Goal: Information Seeking & Learning: Learn about a topic

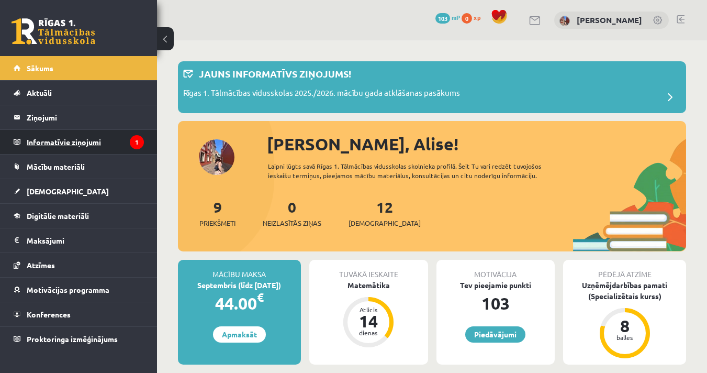
click at [76, 147] on legend "Informatīvie ziņojumi 1" at bounding box center [85, 142] width 117 height 24
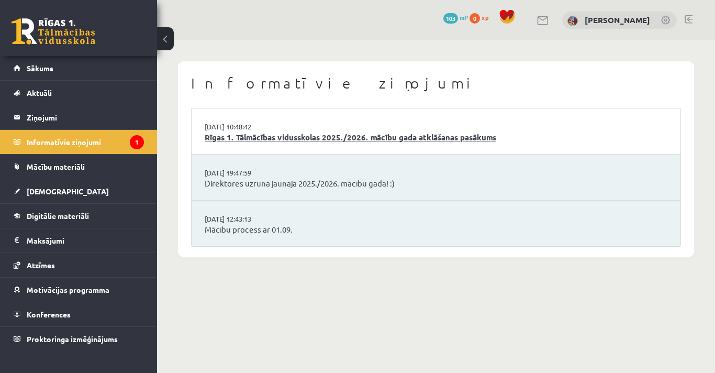
click at [421, 135] on link "Rīgas 1. Tālmācības vidusskolas 2025./2026. mācību gada atklāšanas pasākums" at bounding box center [436, 137] width 463 height 12
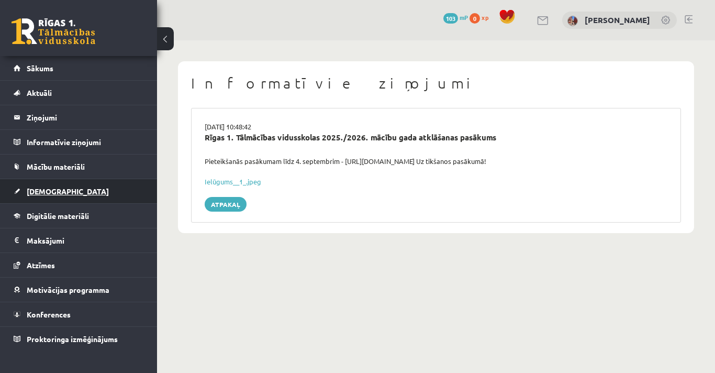
click at [62, 193] on link "[DEMOGRAPHIC_DATA]" at bounding box center [79, 191] width 130 height 24
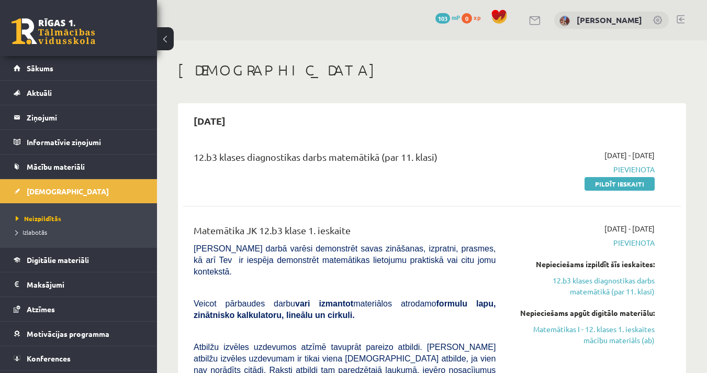
drag, startPoint x: 195, startPoint y: 122, endPoint x: 245, endPoint y: 119, distance: 49.8
click at [236, 119] on h2 "2025-09-15" at bounding box center [209, 120] width 53 height 25
click at [268, 130] on div "2025-09-15" at bounding box center [432, 120] width 498 height 25
drag, startPoint x: 456, startPoint y: 152, endPoint x: 196, endPoint y: 155, distance: 259.6
click at [196, 155] on div "12.b3 klases diagnostikas darbs matemātikā (par 11. klasi)" at bounding box center [345, 159] width 302 height 19
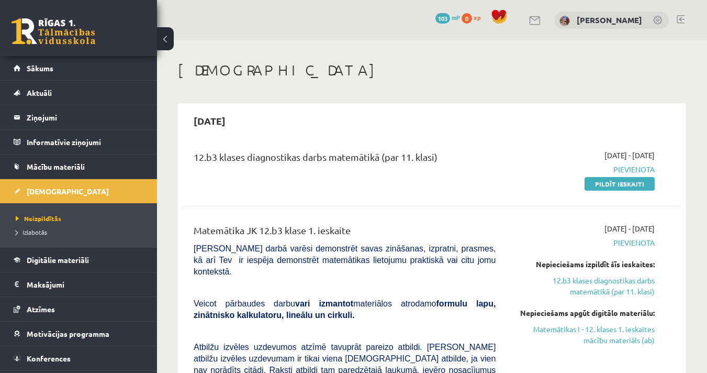
click at [196, 155] on div "12.b3 klases diagnostikas darbs matemātikā (par 11. klasi)" at bounding box center [345, 159] width 302 height 19
click at [199, 155] on div "12.b3 klases diagnostikas darbs matemātikā (par 11. klasi)" at bounding box center [345, 159] width 302 height 19
drag, startPoint x: 195, startPoint y: 154, endPoint x: 444, endPoint y: 160, distance: 248.7
click at [444, 160] on div "12.b3 klases diagnostikas darbs matemātikā (par 11. klasi)" at bounding box center [345, 159] width 302 height 19
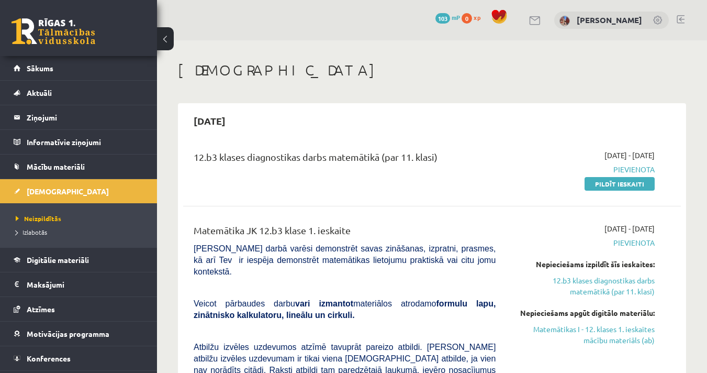
click at [452, 155] on div "12.b3 klases diagnostikas darbs matemātikā (par 11. klasi)" at bounding box center [345, 159] width 302 height 19
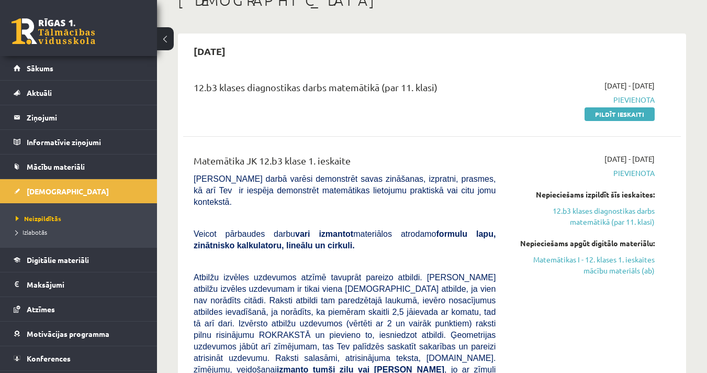
click at [250, 86] on div "12.b3 klases diagnostikas darbs matemātikā (par 11. klasi)" at bounding box center [345, 89] width 302 height 19
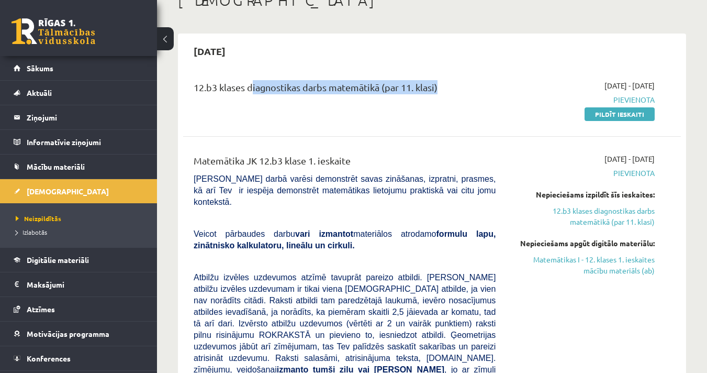
drag, startPoint x: 250, startPoint y: 86, endPoint x: 444, endPoint y: 94, distance: 194.3
click at [444, 94] on div "12.b3 klases diagnostikas darbs matemātikā (par 11. klasi)" at bounding box center [345, 89] width 302 height 19
drag, startPoint x: 282, startPoint y: 86, endPoint x: 272, endPoint y: 82, distance: 10.1
click at [272, 82] on div "12.b3 klases diagnostikas darbs matemātikā (par 11. klasi)" at bounding box center [345, 89] width 302 height 19
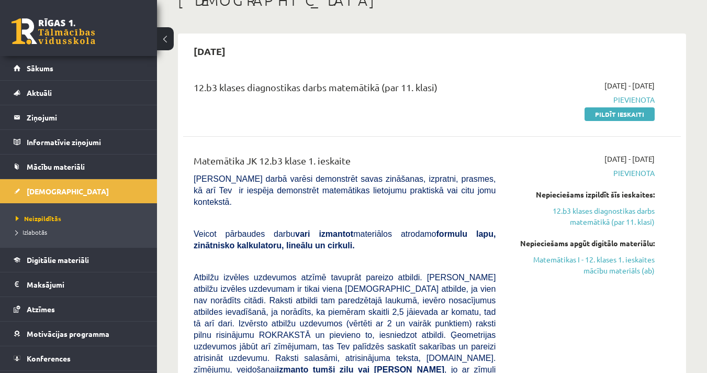
drag, startPoint x: 314, startPoint y: 168, endPoint x: 364, endPoint y: 167, distance: 50.2
click at [364, 167] on div "Matemātika JK 12.b3 klase 1. ieskaite Pārbaudes darbā varēsi demonstrēt savas z…" at bounding box center [345, 370] width 318 height 434
drag, startPoint x: 316, startPoint y: 83, endPoint x: 338, endPoint y: 85, distance: 22.0
click at [338, 86] on div "12.b3 klases diagnostikas darbs matemātikā (par 11. klasi)" at bounding box center [345, 89] width 302 height 19
click at [253, 70] on div "12.b3 klases diagnostikas darbs matemātikā (par 11. klasi) 2025-09-01 - 2025-09…" at bounding box center [432, 100] width 498 height 60
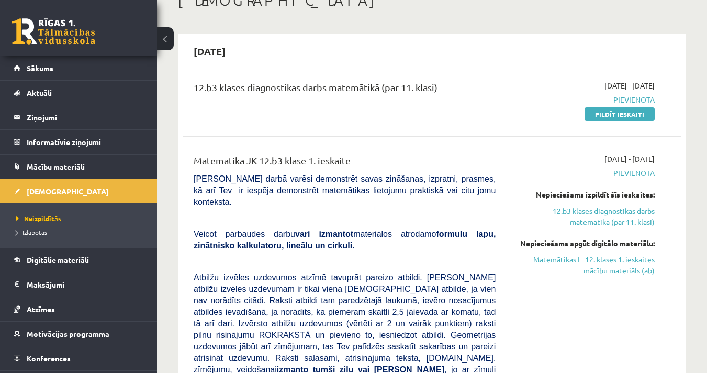
click at [250, 89] on div "12.b3 klases diagnostikas darbs matemātikā (par 11. klasi)" at bounding box center [345, 89] width 302 height 19
drag, startPoint x: 250, startPoint y: 89, endPoint x: 378, endPoint y: 91, distance: 128.8
click at [378, 91] on div "12.b3 klases diagnostikas darbs matemātikā (par 11. klasi)" at bounding box center [345, 89] width 302 height 19
drag, startPoint x: 358, startPoint y: 89, endPoint x: 377, endPoint y: 57, distance: 37.1
click at [377, 57] on div "[DATE]" at bounding box center [432, 51] width 498 height 25
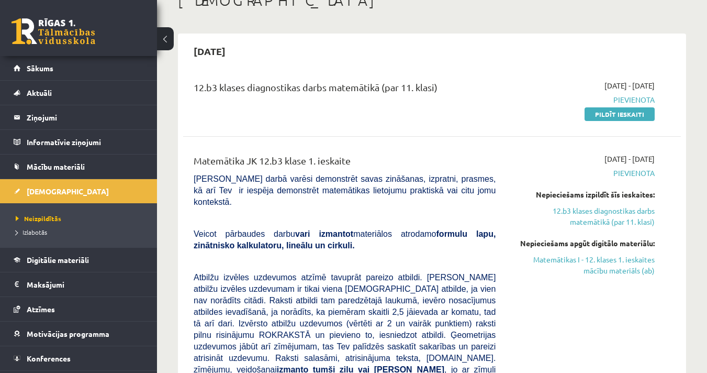
drag, startPoint x: 250, startPoint y: 88, endPoint x: 458, endPoint y: 94, distance: 208.4
click at [458, 94] on div "12.b3 klases diagnostikas darbs matemātikā (par 11. klasi)" at bounding box center [345, 89] width 302 height 19
copy div "diagnostikas darbs matemātikā (par 11. klasi)"
click at [414, 138] on div "12.b3 klases diagnostikas darbs matemātikā (par 11. klasi) 2025-09-01 - 2025-09…" at bounding box center [432, 341] width 498 height 542
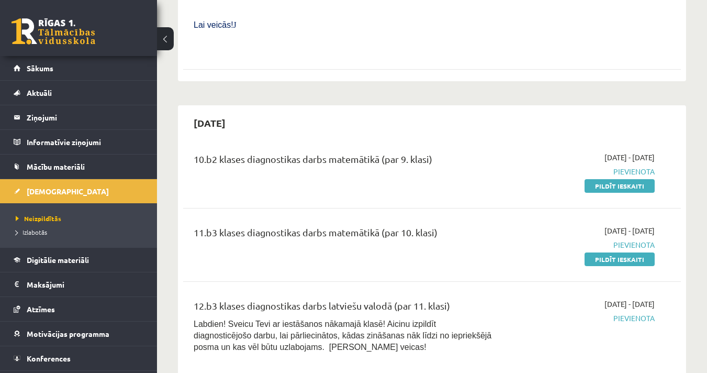
scroll to position [628, 0]
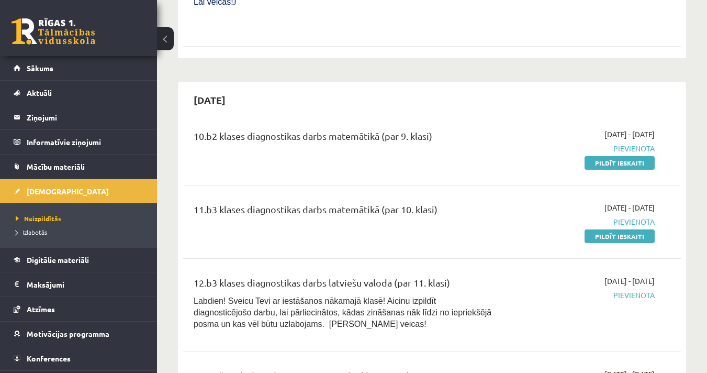
drag, startPoint x: 195, startPoint y: 82, endPoint x: 467, endPoint y: 77, distance: 272.2
click at [467, 118] on div "10.b2 klases diagnostikas darbs matemātikā (par 9. klasi) 2025-09-01 - 2025-10-…" at bounding box center [432, 148] width 498 height 60
click at [464, 129] on div "10.b2 klases diagnostikas darbs matemātikā (par 9. klasi)" at bounding box center [345, 148] width 318 height 39
drag, startPoint x: 195, startPoint y: 88, endPoint x: 451, endPoint y: 101, distance: 256.8
click at [451, 129] on div "10.b2 klases diagnostikas darbs matemātikā (par 9. klasi)" at bounding box center [345, 138] width 302 height 19
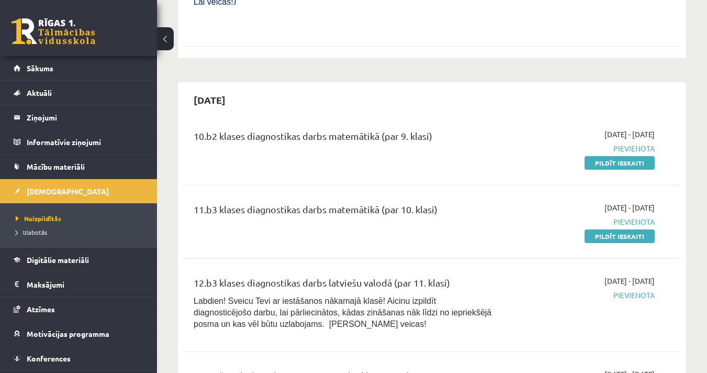
copy div "10.b2 klases diagnostikas darbs matemātikā (par 9. klasi)"
click at [460, 202] on div "11.b3 klases diagnostikas darbs matemātikā (par 10. klasi)" at bounding box center [345, 211] width 302 height 19
drag, startPoint x: 195, startPoint y: 162, endPoint x: 456, endPoint y: 160, distance: 261.2
click at [456, 202] on div "11.b3 klases diagnostikas darbs matemātikā (par 10. klasi)" at bounding box center [345, 211] width 302 height 19
click at [250, 202] on div "11.b3 klases diagnostikas darbs matemātikā (par 10. klasi)" at bounding box center [345, 211] width 302 height 19
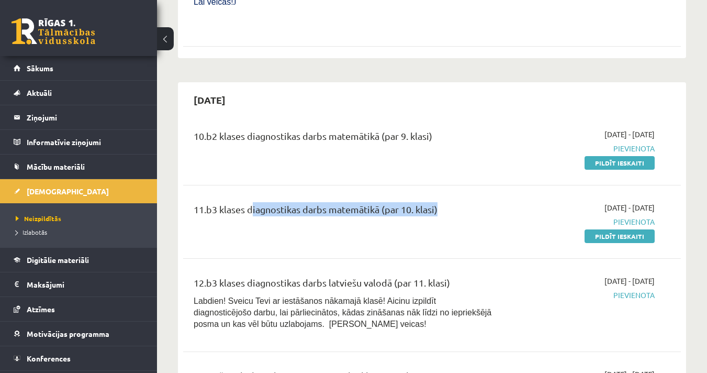
drag, startPoint x: 250, startPoint y: 165, endPoint x: 440, endPoint y: 172, distance: 190.6
click at [440, 202] on div "11.b3 klases diagnostikas darbs matemātikā (par 10. klasi)" at bounding box center [345, 211] width 302 height 19
click at [499, 202] on div "11.b3 klases diagnostikas darbs matemātikā (par 10. klasi)" at bounding box center [345, 221] width 318 height 39
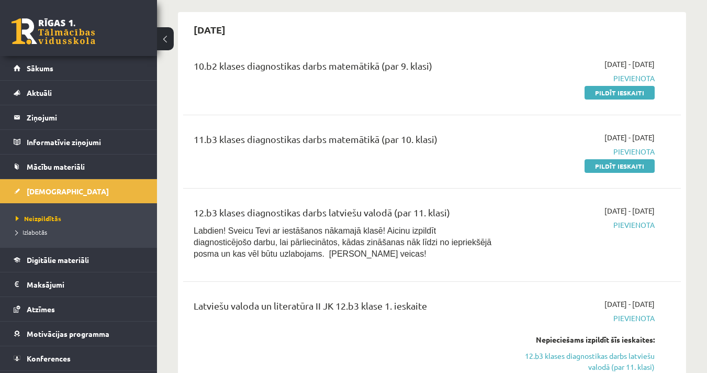
scroll to position [698, 0]
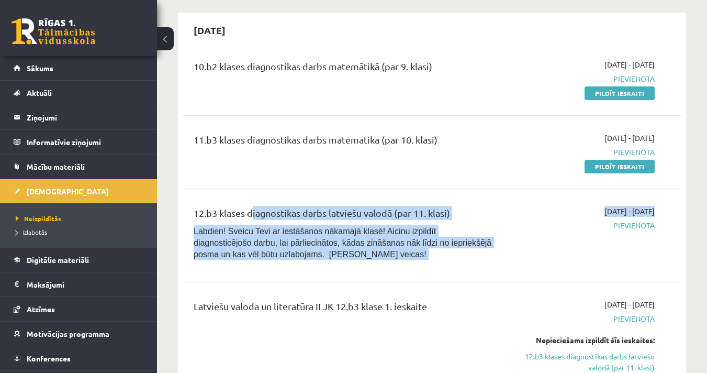
drag, startPoint x: 250, startPoint y: 168, endPoint x: 505, endPoint y: 172, distance: 254.9
click at [505, 206] on div "12.b3 klases diagnostikas darbs latviešu valodā (par 11. klasi) Labdien! Sveicu…" at bounding box center [424, 236] width 477 height 60
click at [474, 206] on div "12.b3 klases diagnostikas darbs latviešu valodā (par 11. klasi)" at bounding box center [345, 215] width 302 height 19
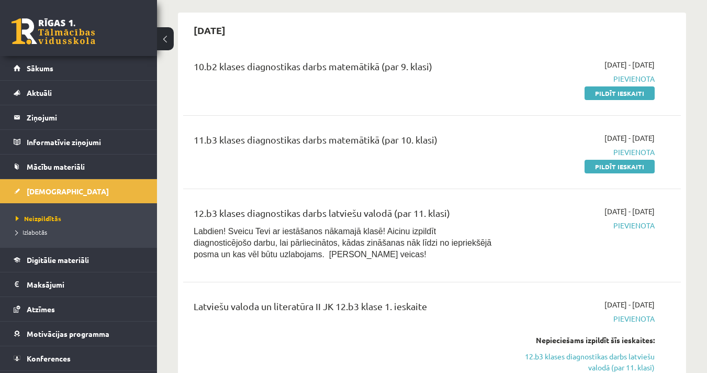
drag, startPoint x: 249, startPoint y: 169, endPoint x: 462, endPoint y: 172, distance: 213.6
click at [462, 206] on div "12.b3 klases diagnostikas darbs latviešu valodā (par 11. klasi)" at bounding box center [345, 215] width 302 height 19
copy div "diagnostikas darbs latviešu valodā (par 11. klasi)"
click at [481, 225] on p "Labdien! Sveicu Tevi ar iestāšanos nākamajā klasē! Aicinu izpildīt diagnosticēj…" at bounding box center [345, 242] width 302 height 35
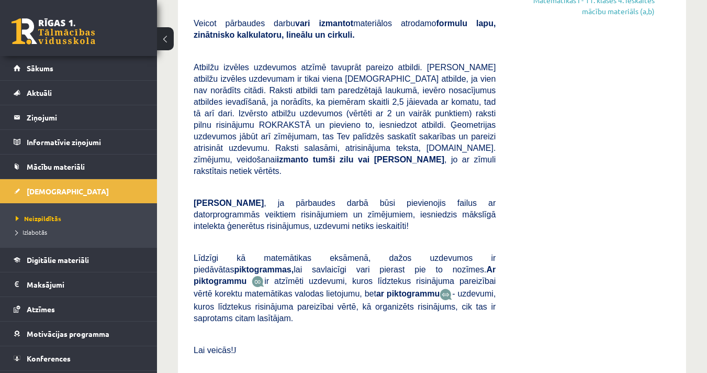
scroll to position [4396, 0]
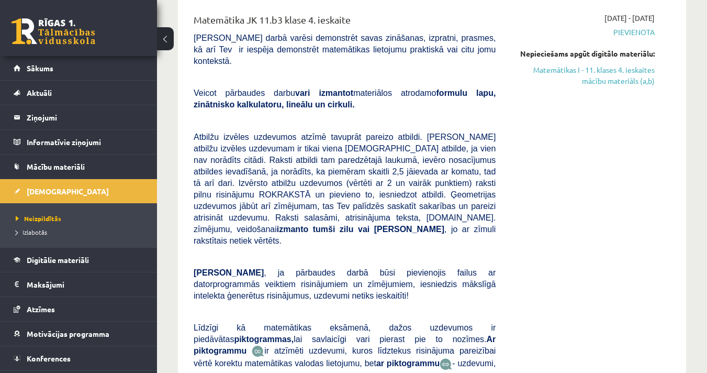
drag, startPoint x: 354, startPoint y: 132, endPoint x: 189, endPoint y: 131, distance: 164.9
copy div "Matemātika JK 12.b3 klase 2. ieskaite"
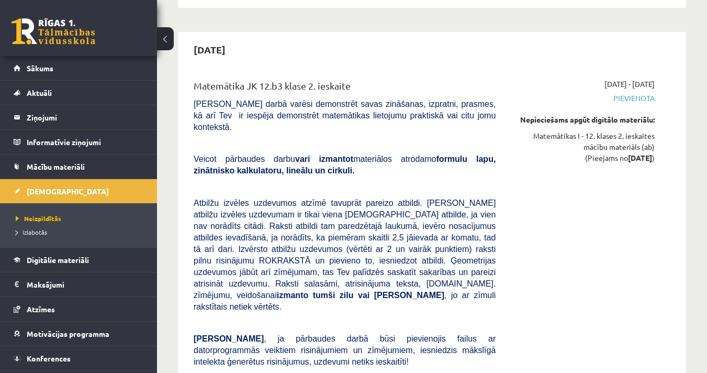
scroll to position [4885, 0]
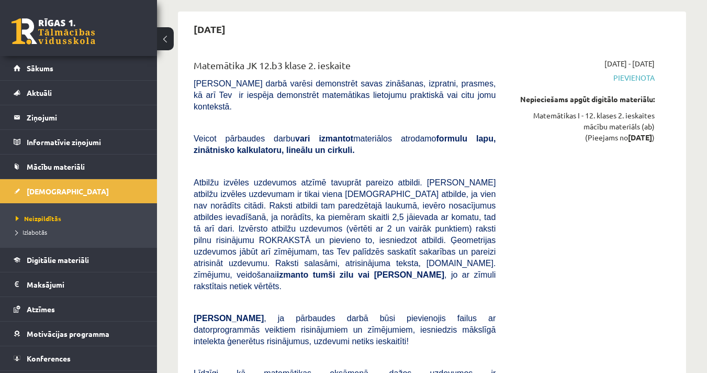
drag, startPoint x: 442, startPoint y: 137, endPoint x: 189, endPoint y: 137, distance: 252.8
copy div "Latviešu valoda un literatūra II JK 12.b3 klase 2. ieskaite"
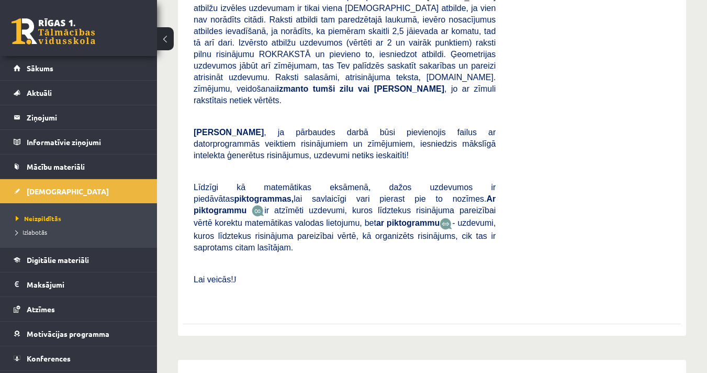
scroll to position [5024, 0]
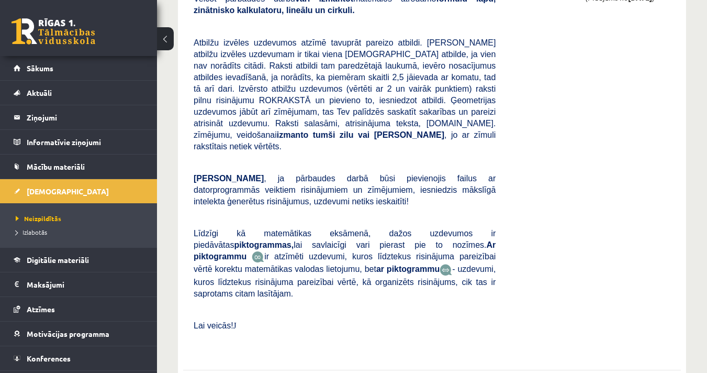
drag, startPoint x: 362, startPoint y: 185, endPoint x: 181, endPoint y: 193, distance: 181.3
drag, startPoint x: 255, startPoint y: 200, endPoint x: 236, endPoint y: 195, distance: 19.9
copy div "Matemātika JK 12.b3 klase 3. ieskaite"
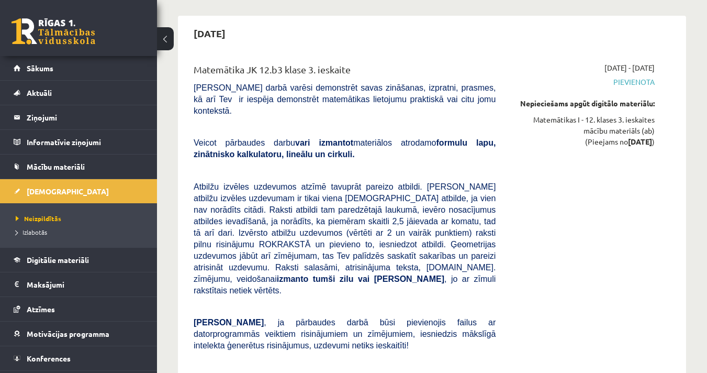
scroll to position [5583, 0]
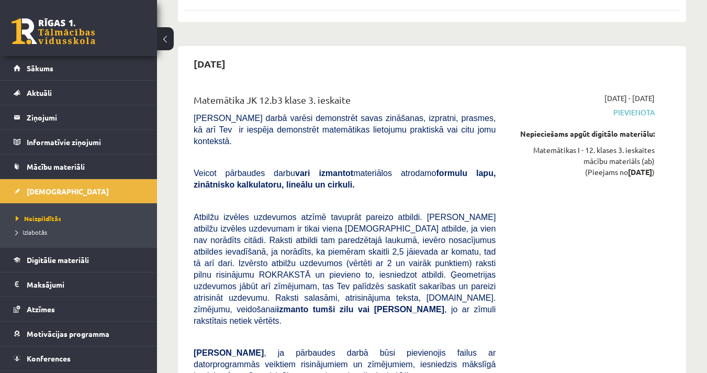
drag, startPoint x: 194, startPoint y: 120, endPoint x: 431, endPoint y: 121, distance: 237.1
copy div "Latviešu valoda un literatūra II JK 12.b3 klase 3. ieskaite"
drag, startPoint x: 222, startPoint y: 114, endPoint x: 196, endPoint y: 115, distance: 26.2
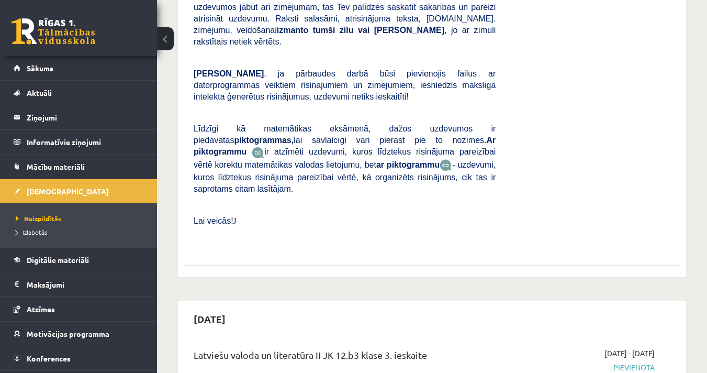
scroll to position [5792, 0]
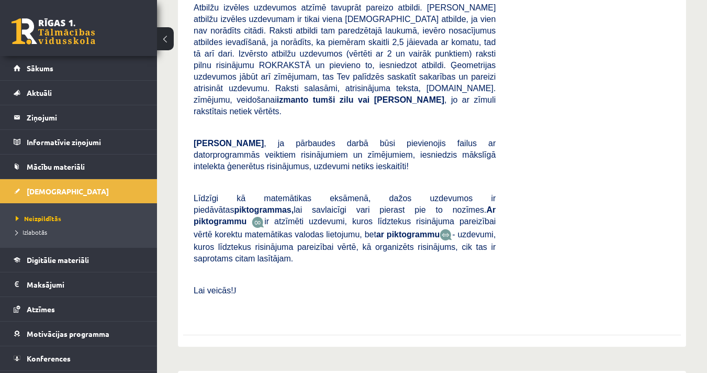
drag, startPoint x: 194, startPoint y: 110, endPoint x: 374, endPoint y: 114, distance: 180.6
copy div "Matemātika JK 12.b3 klase 4. ieskaite"
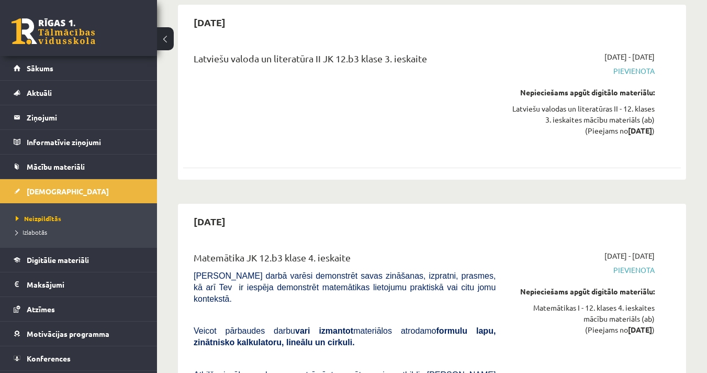
scroll to position [6159, 0]
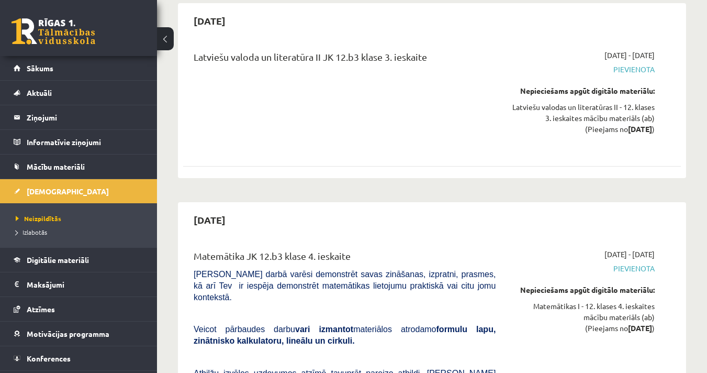
drag, startPoint x: 194, startPoint y: 229, endPoint x: 447, endPoint y: 238, distance: 253.5
copy div "Latviešu valoda un literatūra II JK 12.b3 klase 4. ieskaite"
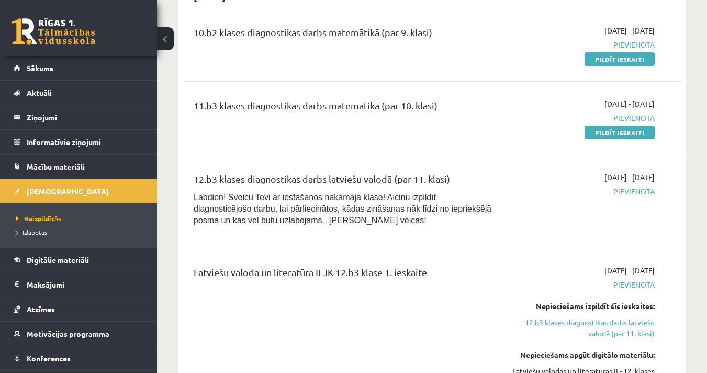
scroll to position [768, 0]
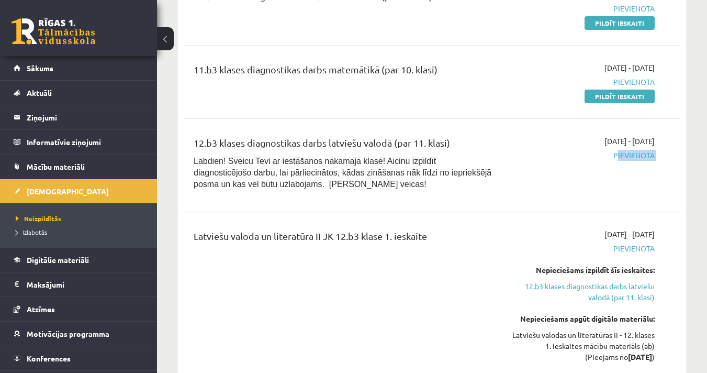
drag, startPoint x: 608, startPoint y: 111, endPoint x: 630, endPoint y: 114, distance: 21.7
click at [630, 136] on div "2025-10-16 - 2025-10-31 Pievienota" at bounding box center [582, 166] width 159 height 60
click at [554, 149] on div "12.b3 klases diagnostikas darbs latviešu valodā (par 11. klasi) Labdien! Sveicu…" at bounding box center [432, 165] width 498 height 81
click at [584, 154] on div "12.b3 klases diagnostikas darbs latviešu valodā (par 11. klasi) Labdien! Sveicu…" at bounding box center [432, 165] width 498 height 81
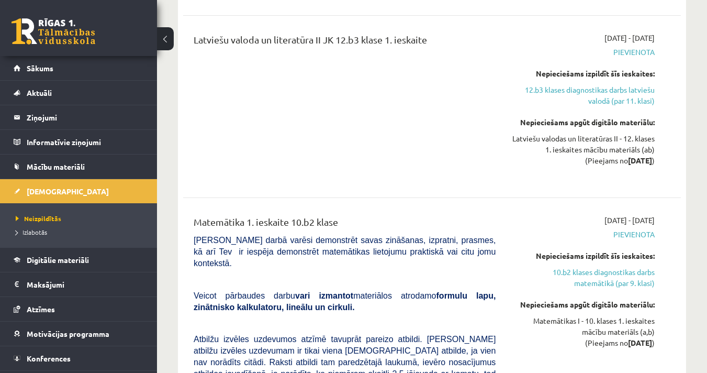
scroll to position [977, 0]
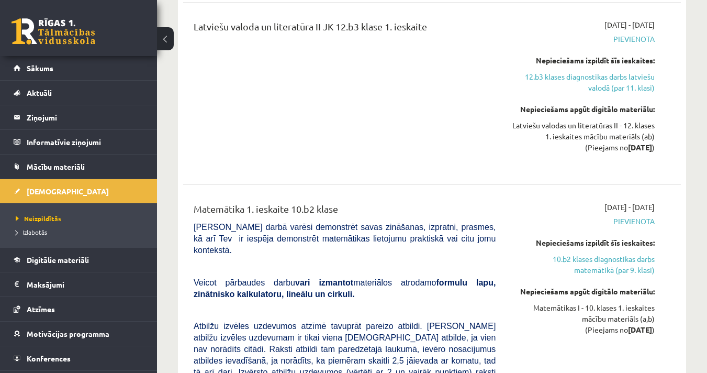
click at [631, 216] on span "Pievienota" at bounding box center [582, 221] width 143 height 11
click at [597, 216] on span "Pievienota" at bounding box center [582, 221] width 143 height 11
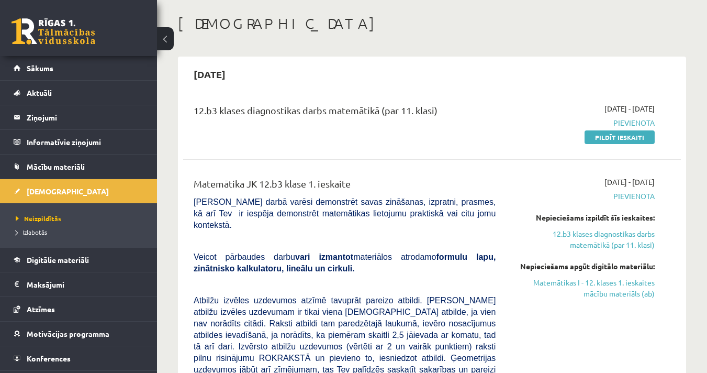
scroll to position [0, 0]
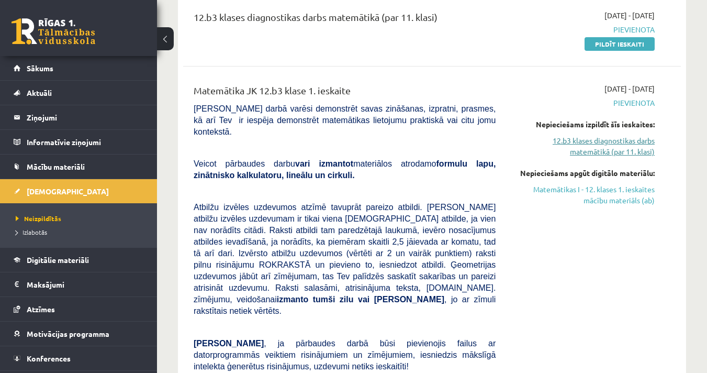
click at [608, 151] on link "12.b3 klases diagnostikas darbs matemātikā (par 11. klasi)" at bounding box center [582, 146] width 143 height 22
click at [615, 151] on link "12.b3 klases diagnostikas darbs matemātikā (par 11. klasi)" at bounding box center [582, 147] width 143 height 22
click at [606, 151] on link "12.b3 klases diagnostikas darbs matemātikā (par 11. klasi)" at bounding box center [582, 147] width 143 height 22
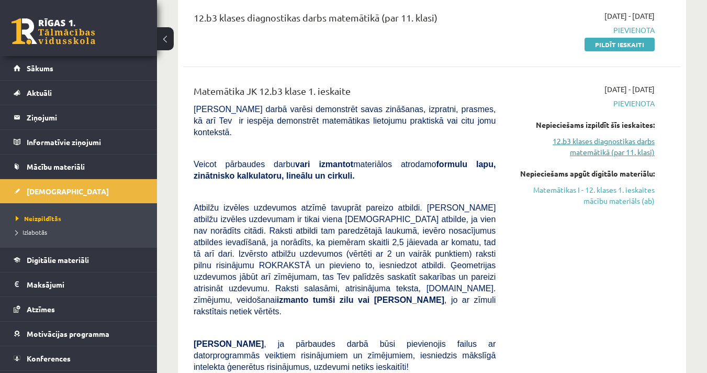
click at [606, 151] on link "12.b3 klases diagnostikas darbs matemātikā (par 11. klasi)" at bounding box center [582, 147] width 143 height 22
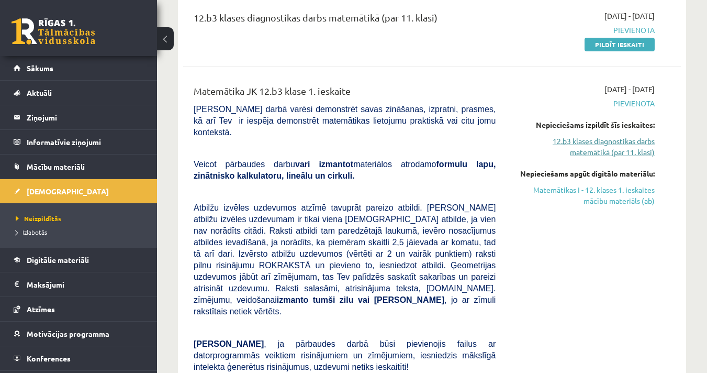
click at [606, 151] on link "12.b3 klases diagnostikas darbs matemātikā (par 11. klasi)" at bounding box center [582, 147] width 143 height 22
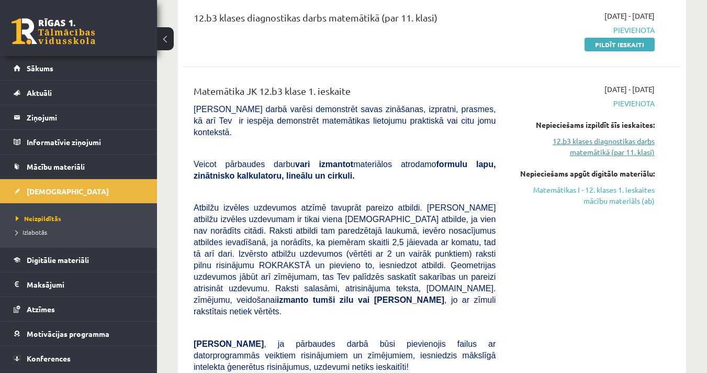
click at [606, 151] on link "12.b3 klases diagnostikas darbs matemātikā (par 11. klasi)" at bounding box center [582, 147] width 143 height 22
click at [494, 60] on div "12.b3 klases diagnostikas darbs matemātikā (par 11. klasi) 2025-09-01 - 2025-09…" at bounding box center [432, 30] width 498 height 60
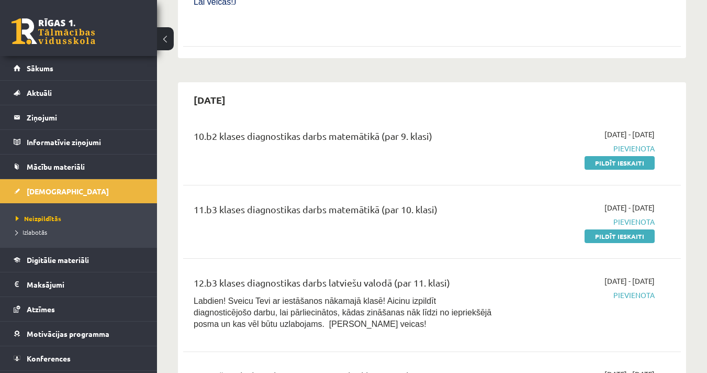
scroll to position [907, 0]
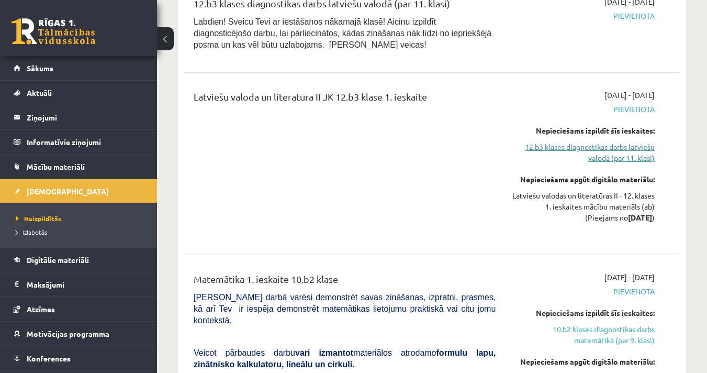
click at [636, 141] on link "12.b3 klases diagnostikas darbs latviešu valodā (par 11. klasi)" at bounding box center [582, 152] width 143 height 22
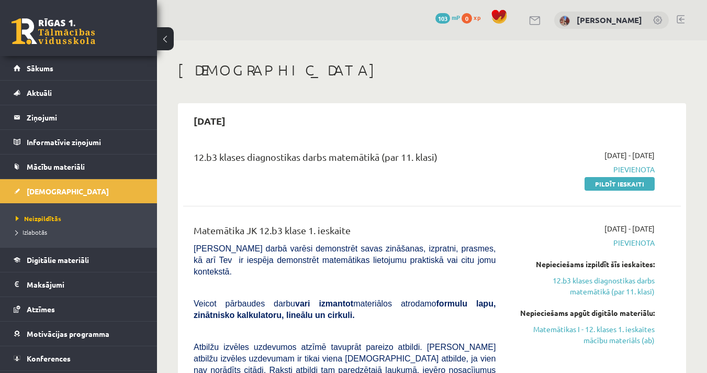
click at [511, 191] on div "12.b3 klases diagnostikas darbs matemātikā (par 11. klasi) 2025-09-01 - 2025-09…" at bounding box center [432, 169] width 498 height 60
click at [514, 176] on div "2025-09-01 - 2025-09-15 Pievienota Pildīt ieskaiti" at bounding box center [582, 169] width 159 height 39
click at [71, 172] on link "Mācību materiāli" at bounding box center [79, 166] width 130 height 24
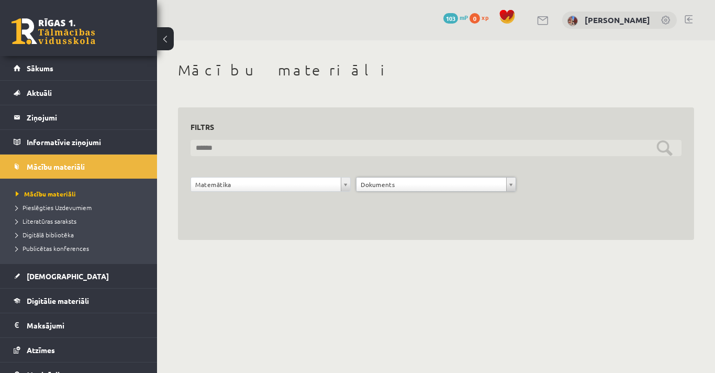
click at [277, 152] on input "text" at bounding box center [436, 148] width 491 height 16
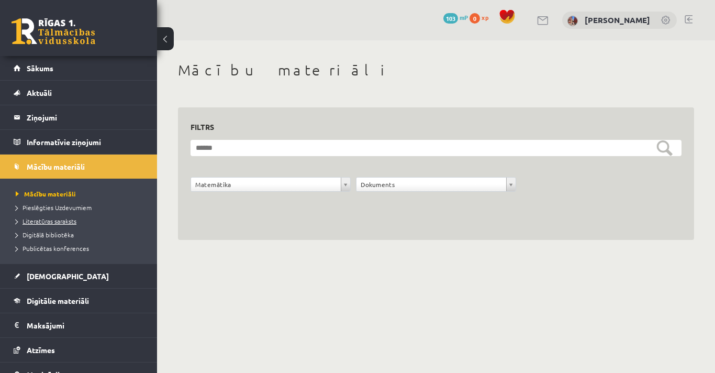
click at [65, 220] on span "Literatūras saraksts" at bounding box center [46, 221] width 61 height 8
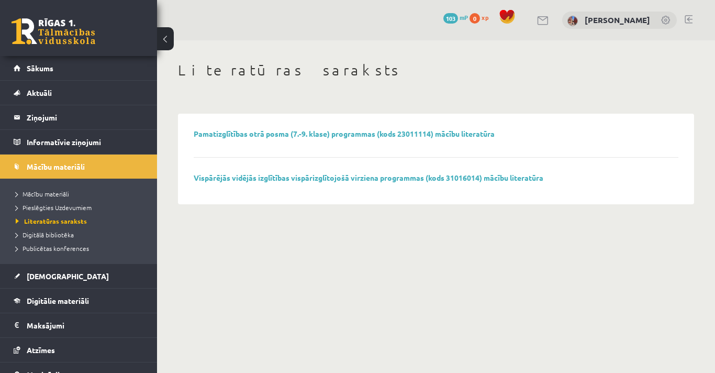
click at [46, 240] on li "Digitālā bibliotēka" at bounding box center [81, 235] width 131 height 14
click at [46, 237] on span "Digitālā bibliotēka" at bounding box center [49, 234] width 66 height 8
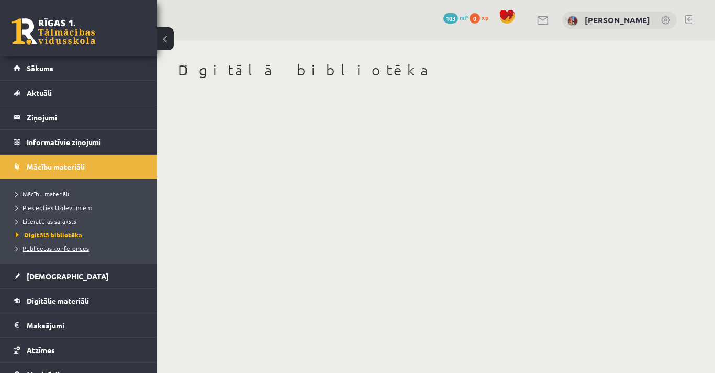
click at [49, 247] on span "Publicētas konferences" at bounding box center [52, 248] width 73 height 8
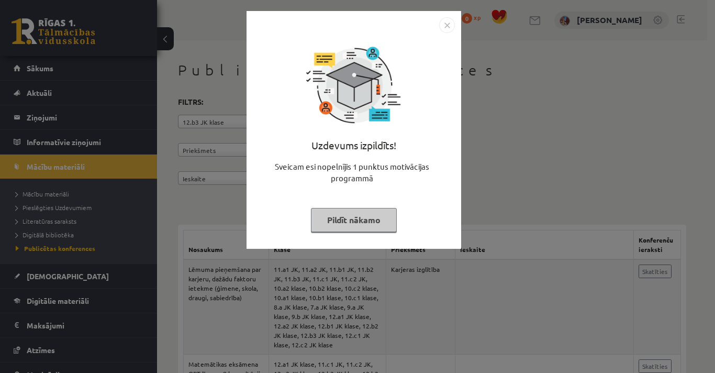
click at [331, 215] on button "Pildīt nākamo" at bounding box center [354, 220] width 86 height 24
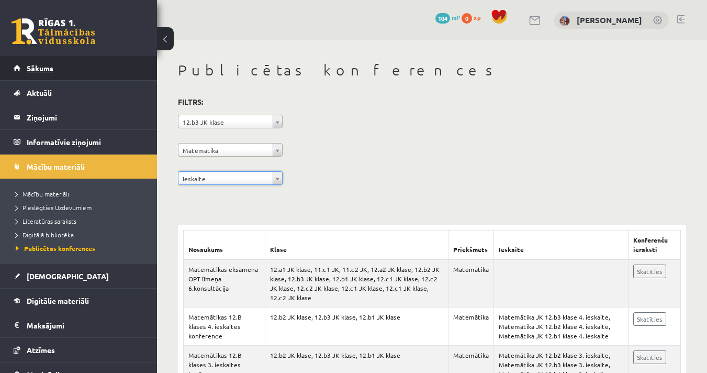
click at [42, 71] on span "Sākums" at bounding box center [40, 67] width 27 height 9
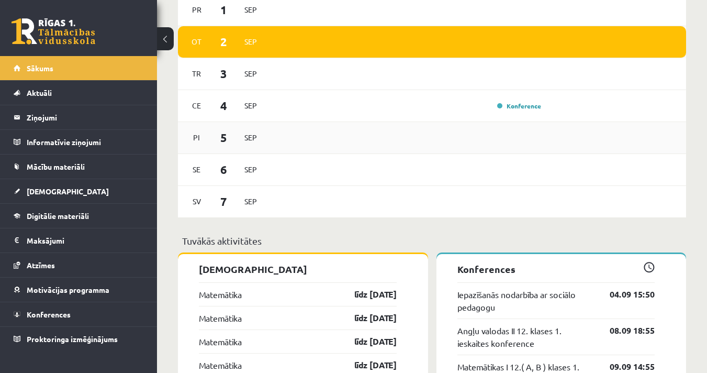
scroll to position [837, 0]
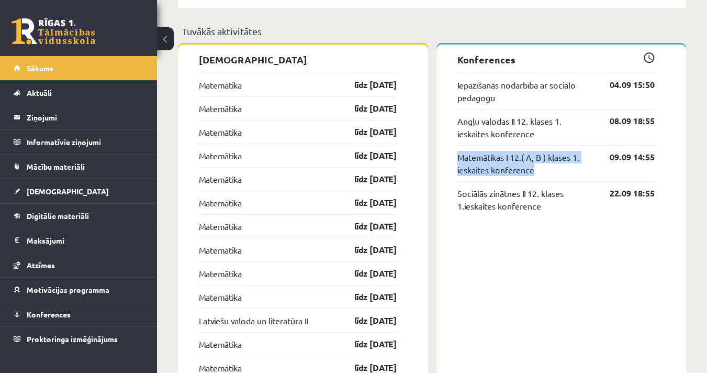
drag, startPoint x: 448, startPoint y: 156, endPoint x: 579, endPoint y: 177, distance: 132.4
click at [579, 177] on div "Konferences Iepazīšanās nodarbība ar sociālo pedagogu 04.09 15:50 Angļu valodas…" at bounding box center [561, 304] width 250 height 520
click at [603, 253] on div "Konferences Iepazīšanās nodarbība ar sociālo pedagogu 04.09 15:50 Angļu valodas…" at bounding box center [561, 304] width 250 height 520
drag, startPoint x: 447, startPoint y: 154, endPoint x: 553, endPoint y: 181, distance: 109.4
click at [553, 181] on div "Konferences Iepazīšanās nodarbība ar sociālo pedagogu 04.09 15:50 Angļu valodas…" at bounding box center [561, 304] width 250 height 520
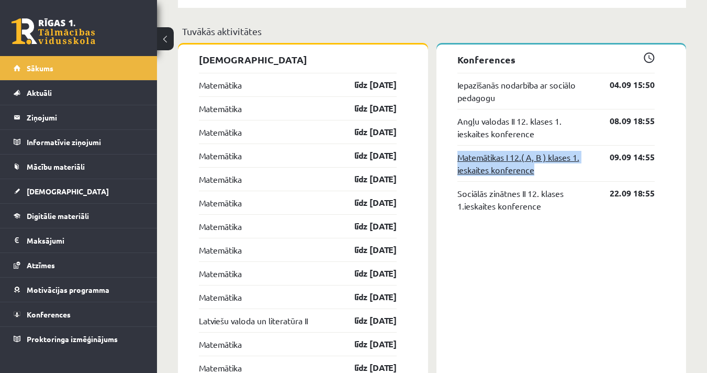
copy link "Matemātikas I 12.( A, B ) klases 1. ieskaites konference"
click at [588, 248] on div "Konferences Iepazīšanās nodarbība ar sociālo pedagogu 04.09 15:50 Angļu valodas…" at bounding box center [561, 304] width 250 height 520
drag, startPoint x: 449, startPoint y: 170, endPoint x: 574, endPoint y: 159, distance: 125.5
click at [574, 159] on div "Konferences Iepazīšanās nodarbība ar sociālo pedagogu 04.09 15:50 Angļu valodas…" at bounding box center [561, 304] width 250 height 520
click at [477, 249] on div "Konferences Iepazīšanās nodarbība ar sociālo pedagogu 04.09 15:50 Angļu valodas…" at bounding box center [561, 304] width 250 height 520
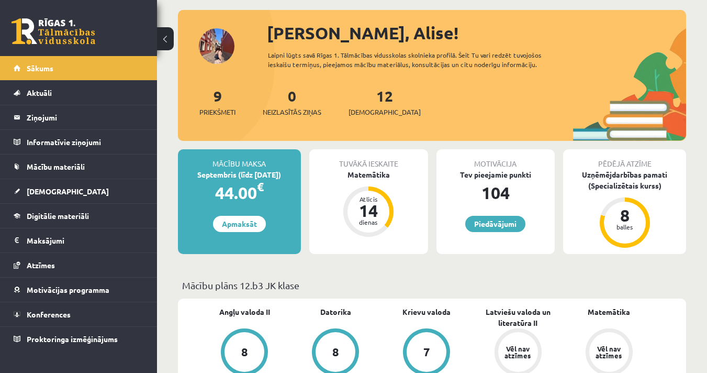
scroll to position [70, 0]
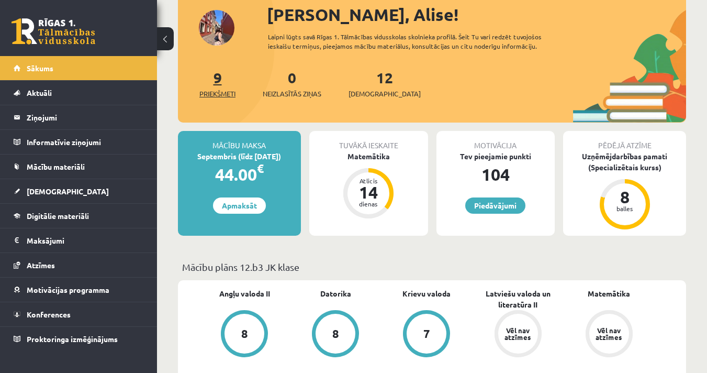
click at [215, 77] on link "9 Priekšmeti" at bounding box center [217, 83] width 36 height 31
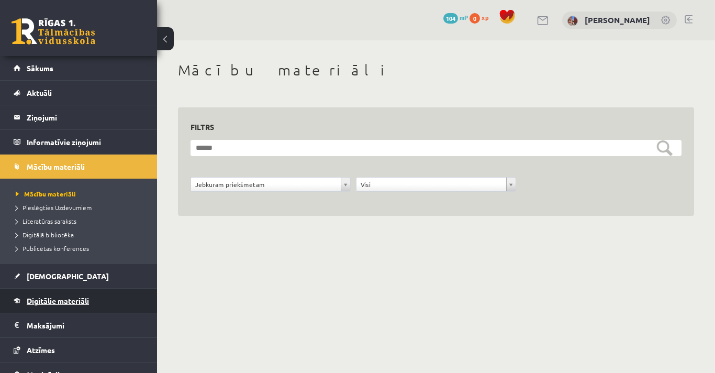
scroll to position [63, 0]
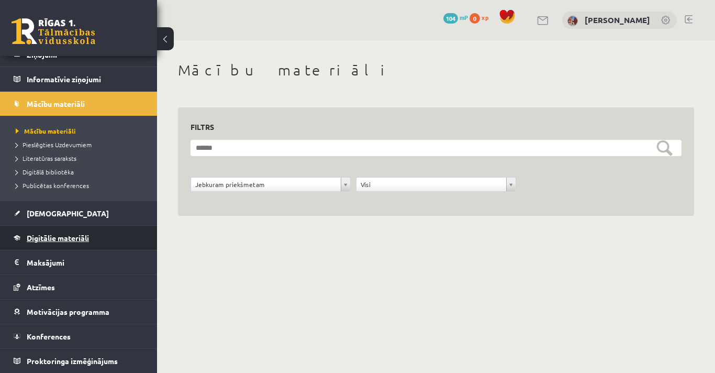
click at [70, 239] on span "Digitālie materiāli" at bounding box center [58, 237] width 62 height 9
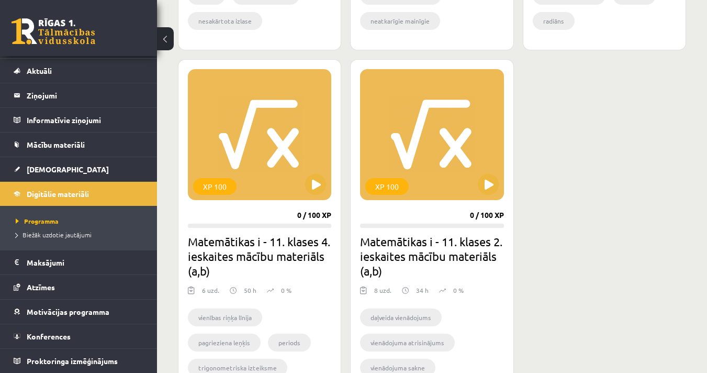
scroll to position [1036, 0]
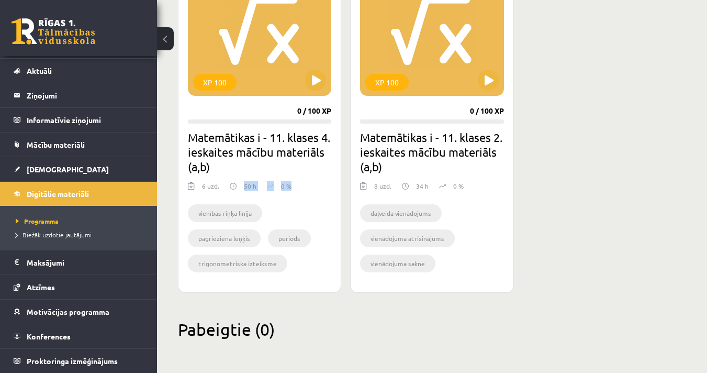
drag, startPoint x: 242, startPoint y: 182, endPoint x: 289, endPoint y: 189, distance: 48.2
click at [289, 189] on div "6 uzd. 50 h 0 %" at bounding box center [259, 189] width 143 height 16
click at [294, 201] on div "vienības riņķa līnija pagrieziena leņķis periods trigonometriska izteiksme redu…" at bounding box center [259, 240] width 143 height 86
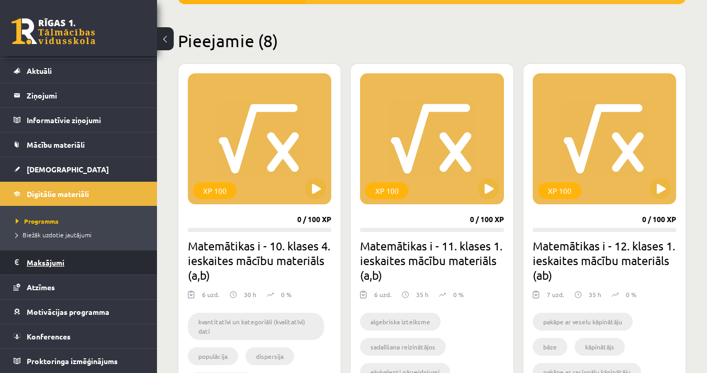
scroll to position [349, 0]
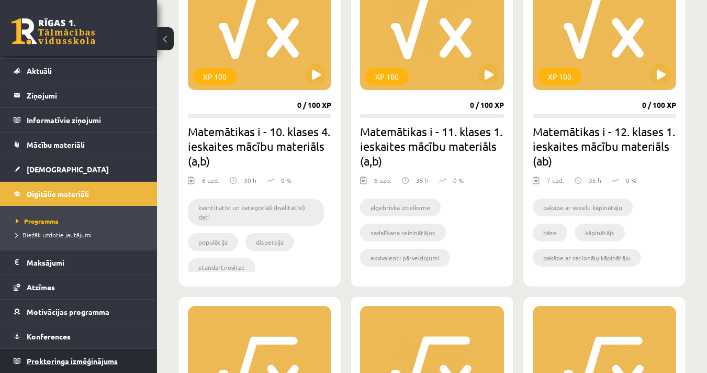
click at [56, 356] on link "Proktoringa izmēģinājums" at bounding box center [79, 361] width 130 height 24
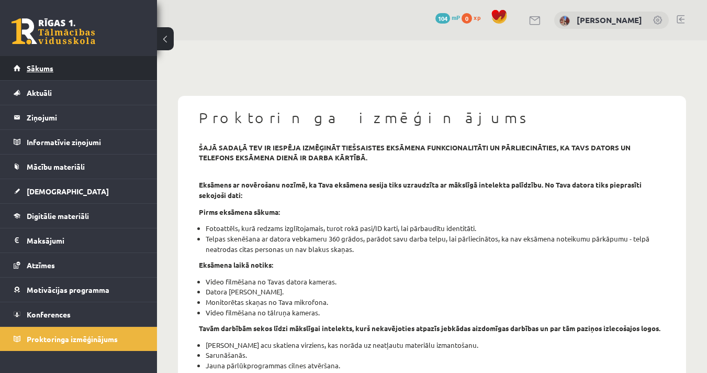
click at [56, 72] on link "Sākums" at bounding box center [79, 68] width 130 height 24
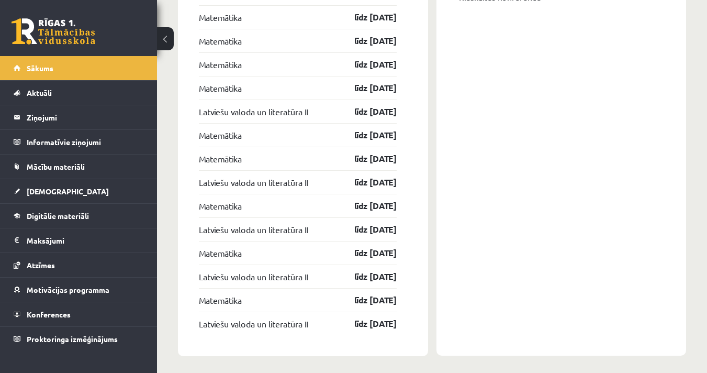
scroll to position [1047, 0]
click at [359, 115] on link "līdz [DATE]" at bounding box center [366, 111] width 61 height 13
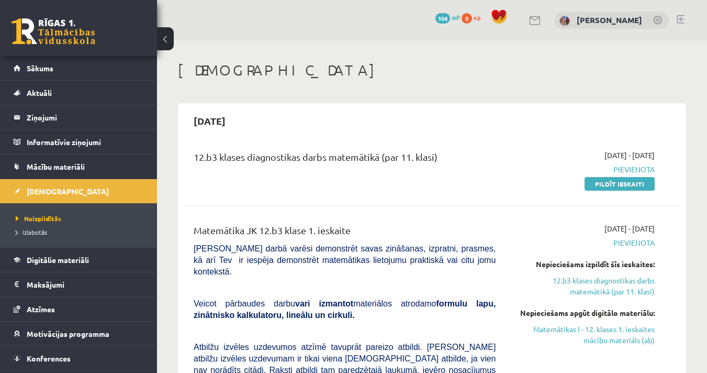
scroll to position [70, 0]
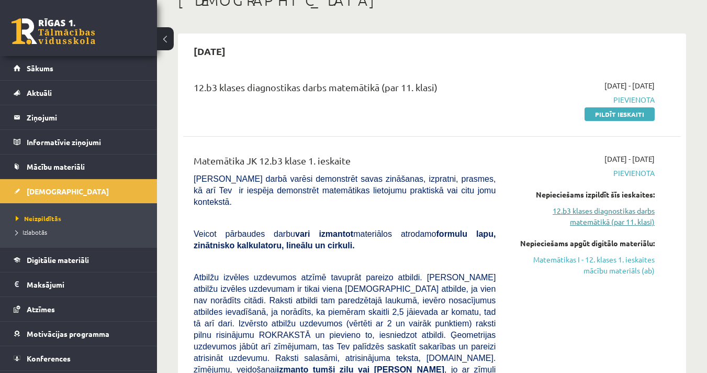
click at [631, 218] on link "12.b3 klases diagnostikas darbs matemātikā (par 11. klasi)" at bounding box center [582, 216] width 143 height 22
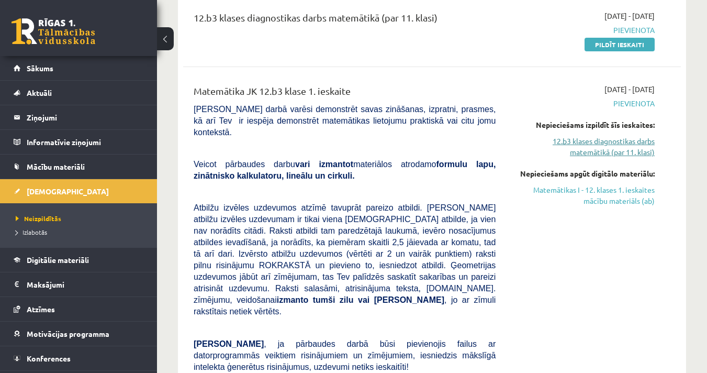
click at [595, 152] on link "12.b3 klases diagnostikas darbs matemātikā (par 11. klasi)" at bounding box center [582, 147] width 143 height 22
click at [641, 191] on link "Matemātikas I - 12. klases 1. ieskaites mācību materiāls (ab)" at bounding box center [582, 195] width 143 height 22
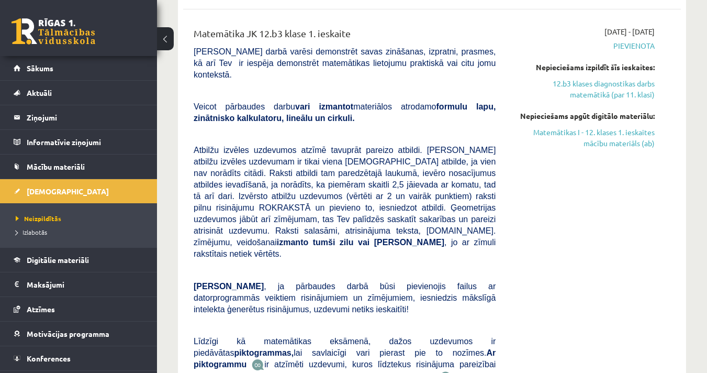
scroll to position [209, 0]
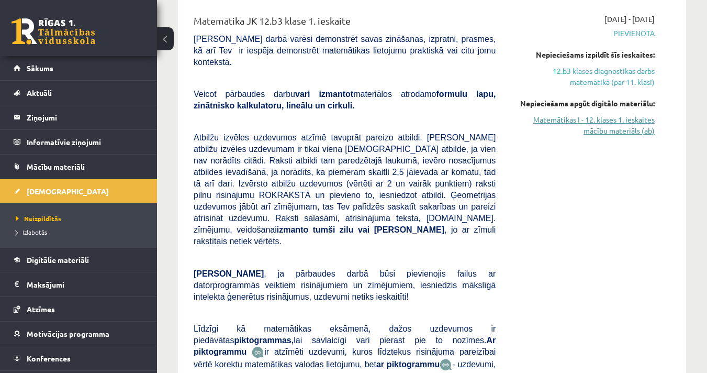
click at [609, 135] on link "Matemātikas I - 12. klases 1. ieskaites mācību materiāls (ab)" at bounding box center [582, 125] width 143 height 22
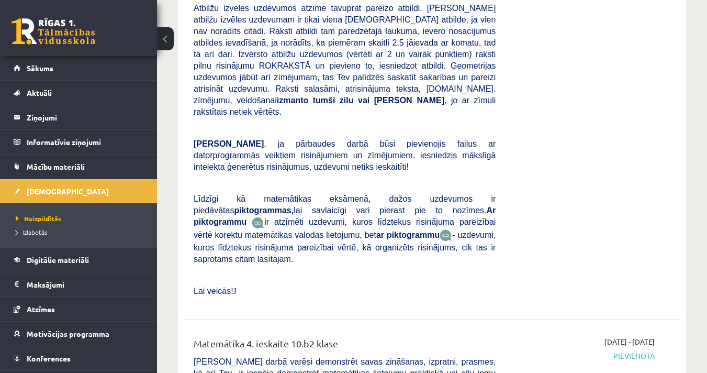
scroll to position [2215, 0]
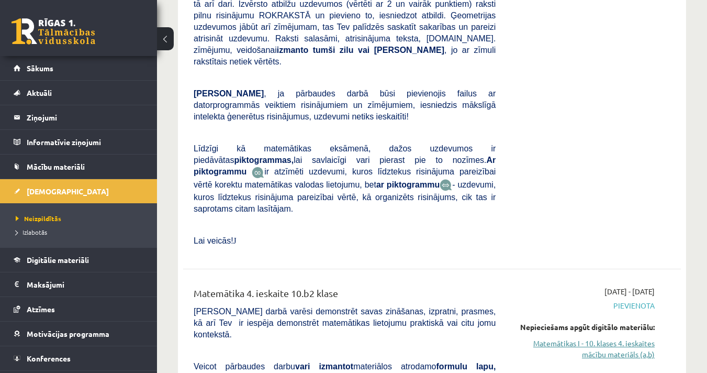
scroll to position [2266, 0]
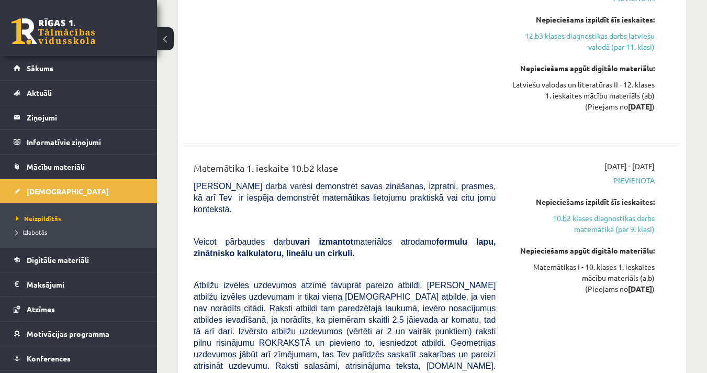
scroll to position [1047, 0]
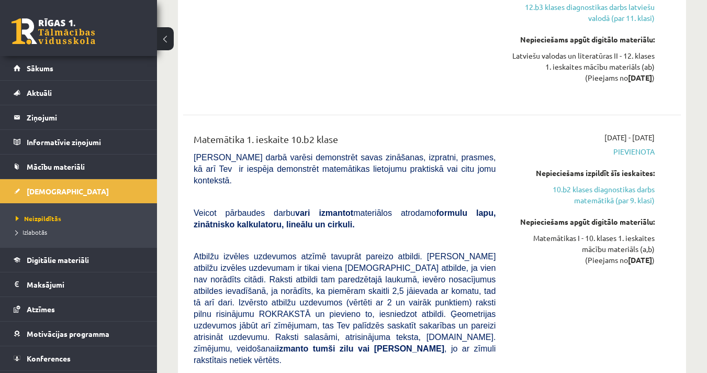
click at [589, 232] on div "Matemātikas I - 10. klases 1. ieskaites mācību materiāls (a,b) (Pieejams no [DA…" at bounding box center [582, 248] width 143 height 33
click at [608, 232] on div "Matemātikas I - 10. klases 1. ieskaites mācību materiāls (a,b) (Pieejams no [DA…" at bounding box center [582, 248] width 143 height 33
click at [575, 232] on div "Matemātikas I - 10. klases 1. ieskaites mācību materiāls (a,b) (Pieejams no [DA…" at bounding box center [582, 248] width 143 height 33
click at [644, 232] on div "Matemātikas I - 10. klases 1. ieskaites mācību materiāls (a,b) (Pieejams no [DA…" at bounding box center [582, 248] width 143 height 33
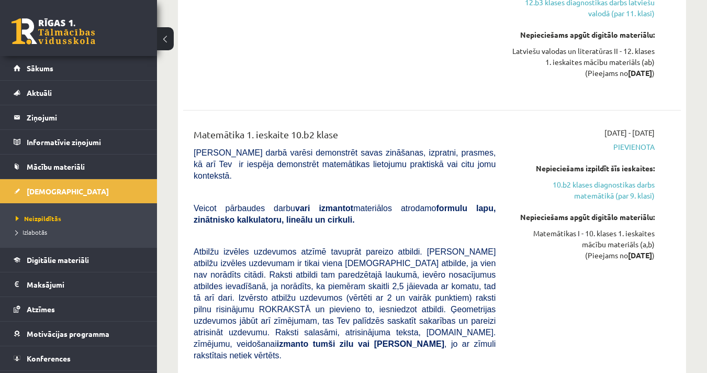
scroll to position [1066, 0]
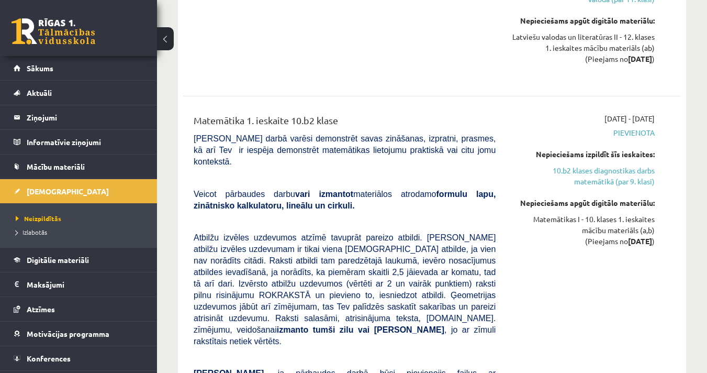
drag, startPoint x: 187, startPoint y: 69, endPoint x: 378, endPoint y: 82, distance: 191.0
click at [378, 113] on div "Matemātika 1. ieskaite 10.b2 klase [PERSON_NAME] darbā varēsi demonstrēt savas …" at bounding box center [345, 330] width 318 height 434
copy div "Matemātika 1. ieskaite 10.b2 klase"
click at [412, 188] on p "Veicot pārbaudes darbu vari izmantot materiālos atrodamo formulu lapu, zinātnis…" at bounding box center [345, 199] width 302 height 23
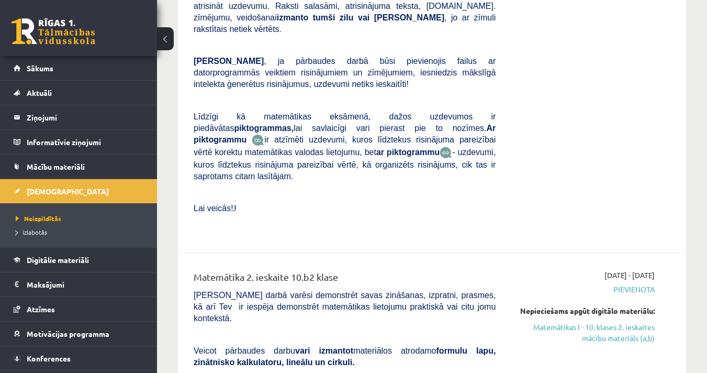
scroll to position [1414, 0]
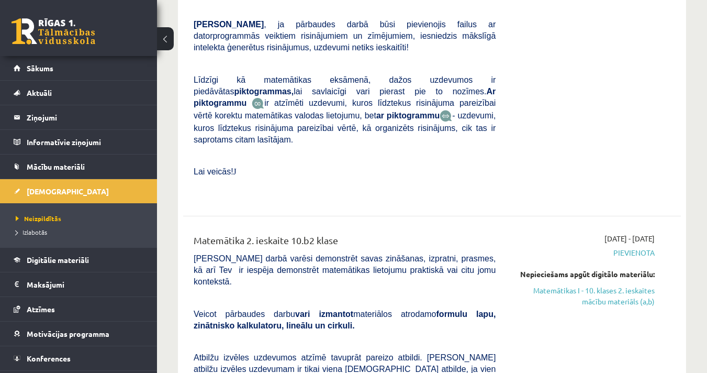
drag, startPoint x: 192, startPoint y: 146, endPoint x: 404, endPoint y: 147, distance: 212.0
copy div "Matemātika 2. ieskaite 10.b2 klase"
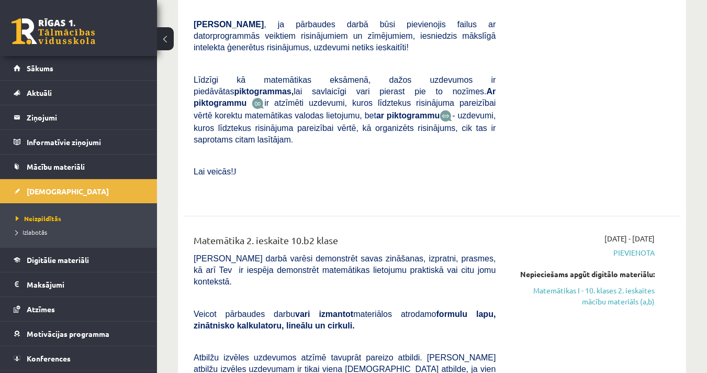
drag, startPoint x: 582, startPoint y: 146, endPoint x: 672, endPoint y: 133, distance: 91.0
copy span "[DATE] - [DATE]"
click at [493, 233] on div "Matemātika 2. ieskaite 10.b2 klase" at bounding box center [345, 242] width 302 height 19
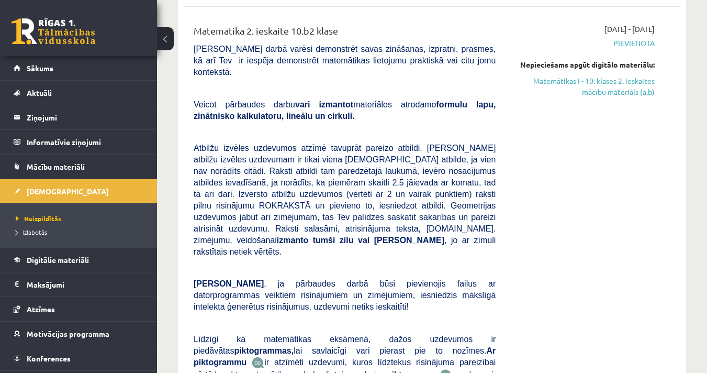
scroll to position [1833, 0]
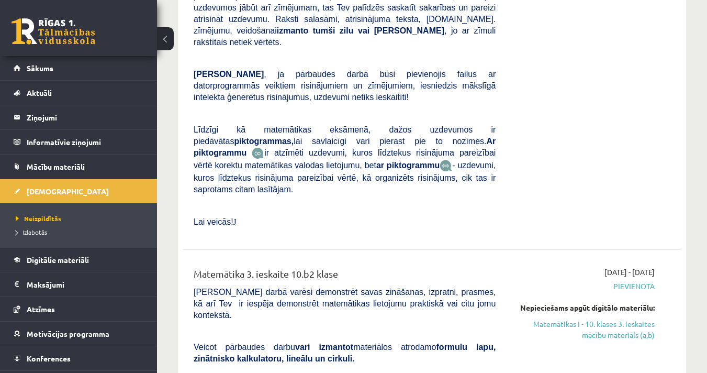
drag, startPoint x: 197, startPoint y: 134, endPoint x: 357, endPoint y: 131, distance: 160.7
click at [359, 266] on div "Matemātika 3. ieskaite 10.b2 klase" at bounding box center [345, 275] width 302 height 19
copy div "Matemātika 3. ieskaite 10.b2 klase"
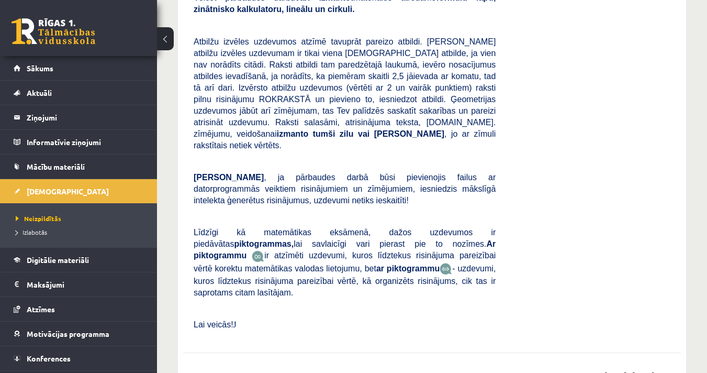
drag, startPoint x: 349, startPoint y: 187, endPoint x: 194, endPoint y: 192, distance: 155.5
click at [194, 369] on div "Matemātika 4. ieskaite 10.b2 klase" at bounding box center [345, 378] width 302 height 19
copy div "Matemātika 4. ieskaite 10.b2 klase"
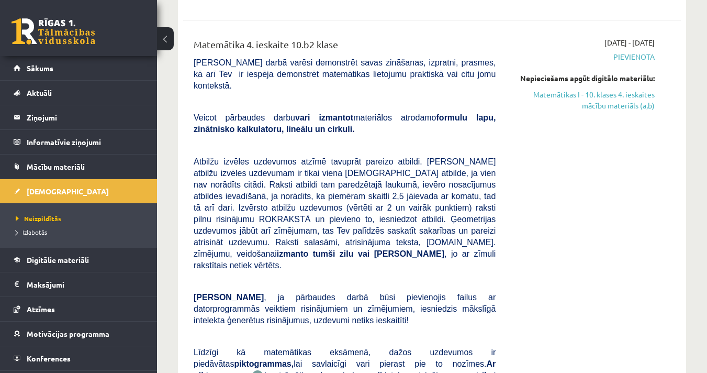
scroll to position [2670, 0]
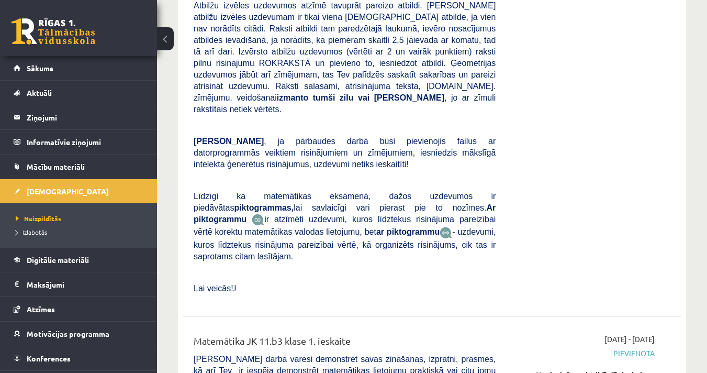
drag, startPoint x: 193, startPoint y: 108, endPoint x: 352, endPoint y: 115, distance: 159.2
copy div "Matemātika JK 11.b3 klase 1. ieskaite"
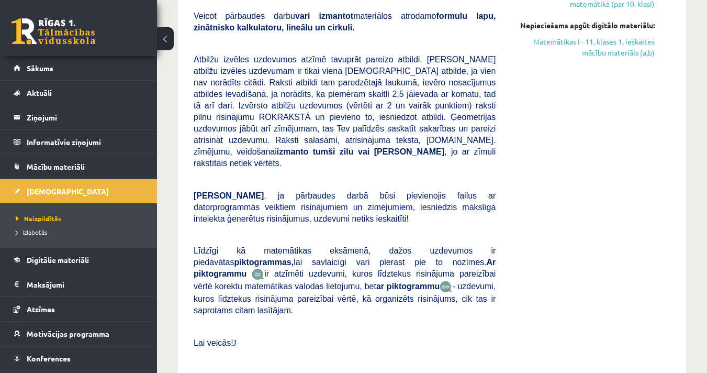
scroll to position [3089, 0]
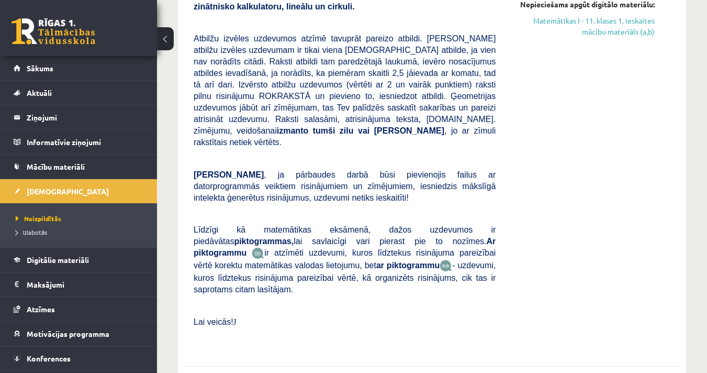
drag, startPoint x: 192, startPoint y: 111, endPoint x: 360, endPoint y: 107, distance: 168.0
copy div "Matemātika JK 11.b3 klase 2. ieskaite"
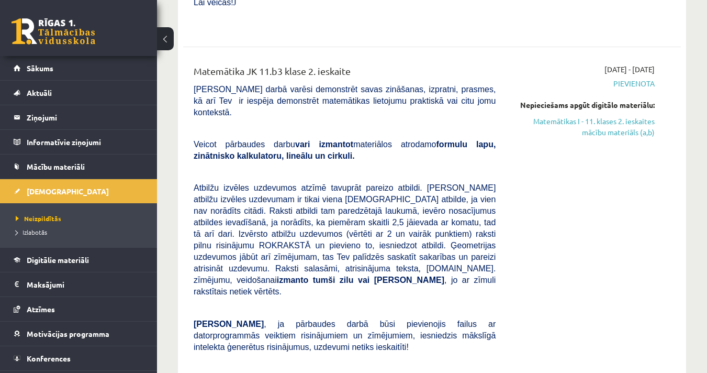
scroll to position [3438, 0]
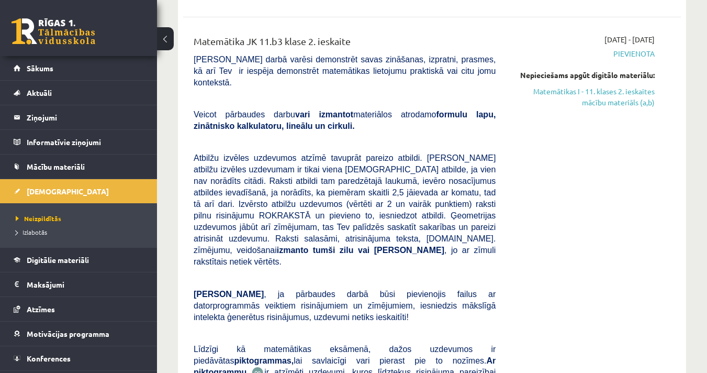
drag, startPoint x: 360, startPoint y: 187, endPoint x: 190, endPoint y: 190, distance: 170.1
copy div "Matemātika JK 11.b3 klase 3. ieskaite"
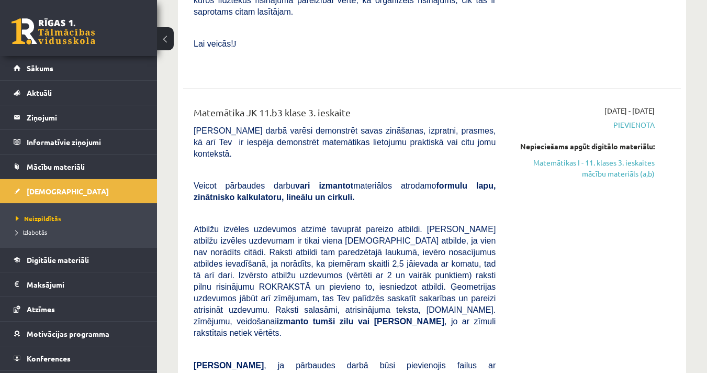
scroll to position [3857, 0]
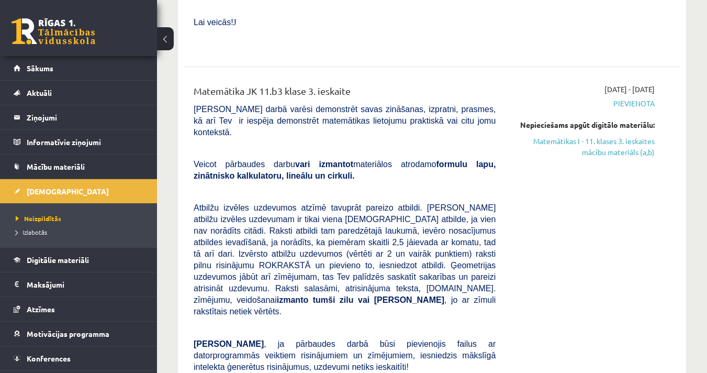
drag, startPoint x: 365, startPoint y: 181, endPoint x: 181, endPoint y: 185, distance: 183.7
copy div "Matemātika JK 11.b3 klase 4. ieskaite"
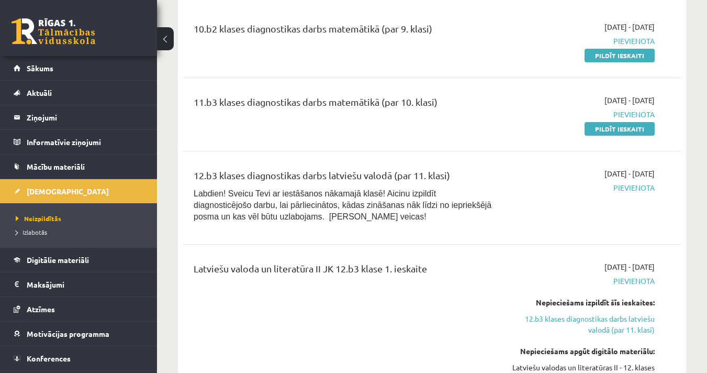
scroll to position [716, 0]
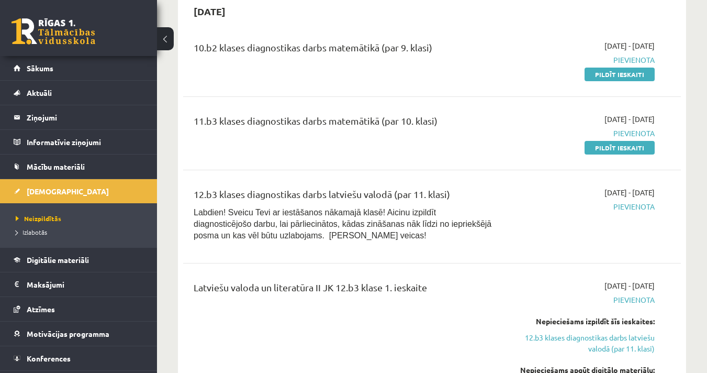
drag, startPoint x: 435, startPoint y: 238, endPoint x: 191, endPoint y: 239, distance: 244.4
click at [191, 280] on div "Latviešu valoda un literatūra II JK 12.b3 klase 1. ieskaite" at bounding box center [345, 354] width 318 height 148
drag, startPoint x: 244, startPoint y: 246, endPoint x: 239, endPoint y: 240, distance: 7.4
copy div "Latviešu valoda un literatūra II JK 12.b3 klase 1. ieskaite"
click at [476, 280] on div "Latviešu valoda un literatūra II JK 12.b3 klase 1. ieskaite" at bounding box center [345, 354] width 318 height 148
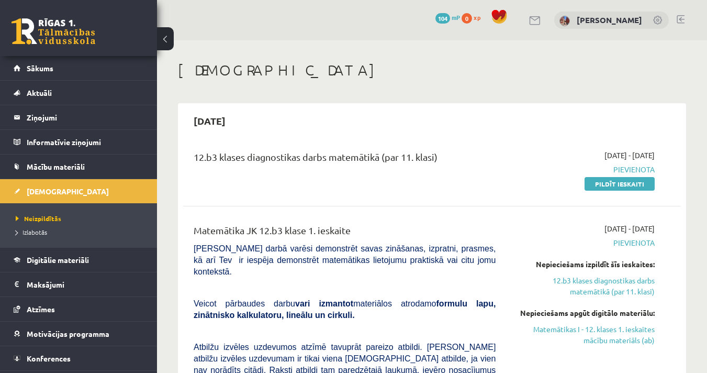
scroll to position [70, 0]
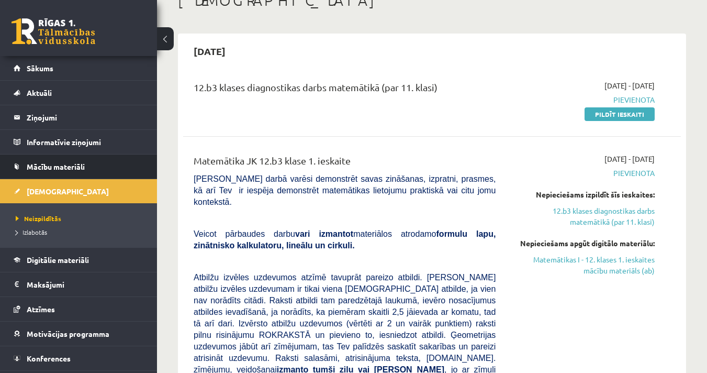
drag, startPoint x: 357, startPoint y: 160, endPoint x: 145, endPoint y: 176, distance: 212.1
click at [354, 153] on div "Matemātika JK 12.b3 klase 1. ieskaite" at bounding box center [345, 162] width 302 height 19
drag, startPoint x: 357, startPoint y: 159, endPoint x: 194, endPoint y: 161, distance: 163.8
click at [194, 161] on div "Matemātika JK 12.b3 klase 1. ieskaite" at bounding box center [345, 162] width 302 height 19
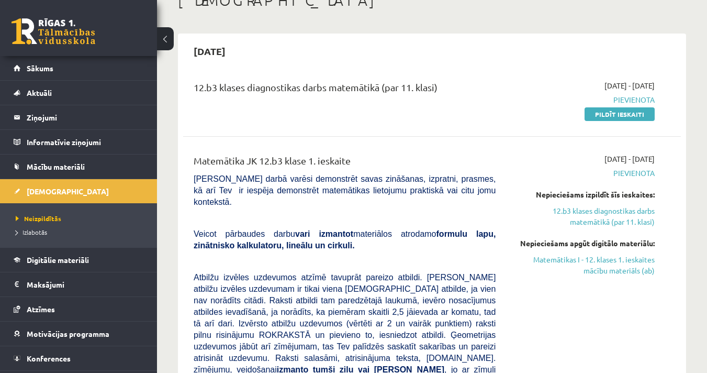
click at [478, 102] on div "12.b3 klases diagnostikas darbs matemātikā (par 11. klasi)" at bounding box center [345, 99] width 318 height 39
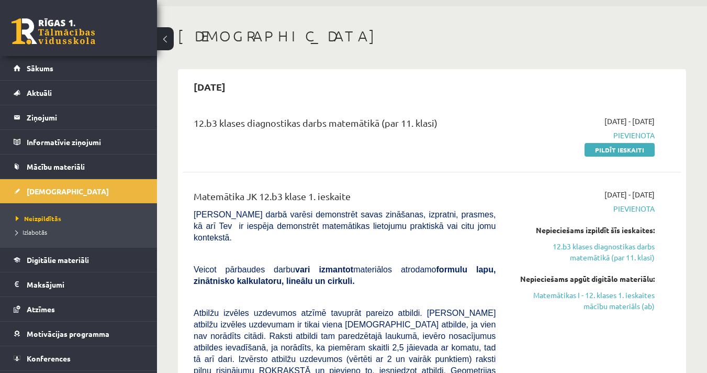
scroll to position [0, 0]
